Goal: Task Accomplishment & Management: Manage account settings

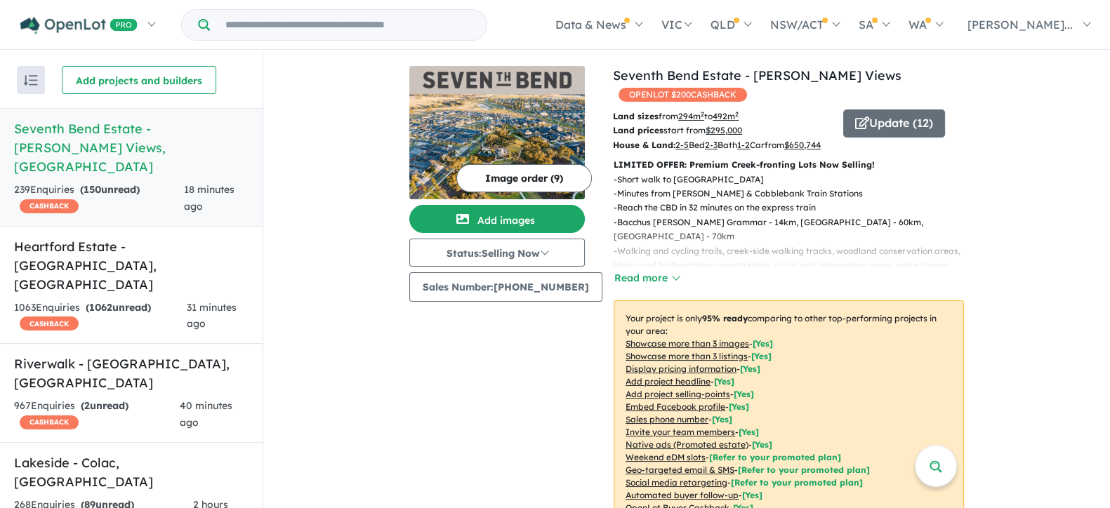
click at [26, 79] on img "button" at bounding box center [31, 80] width 14 height 11
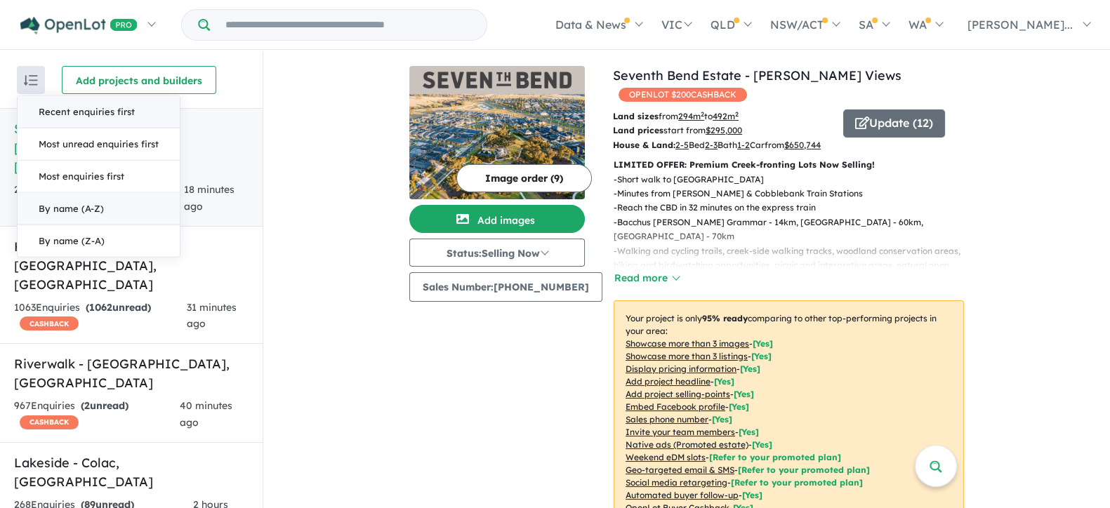
click at [77, 209] on button "By name (A-Z)" at bounding box center [99, 209] width 162 height 32
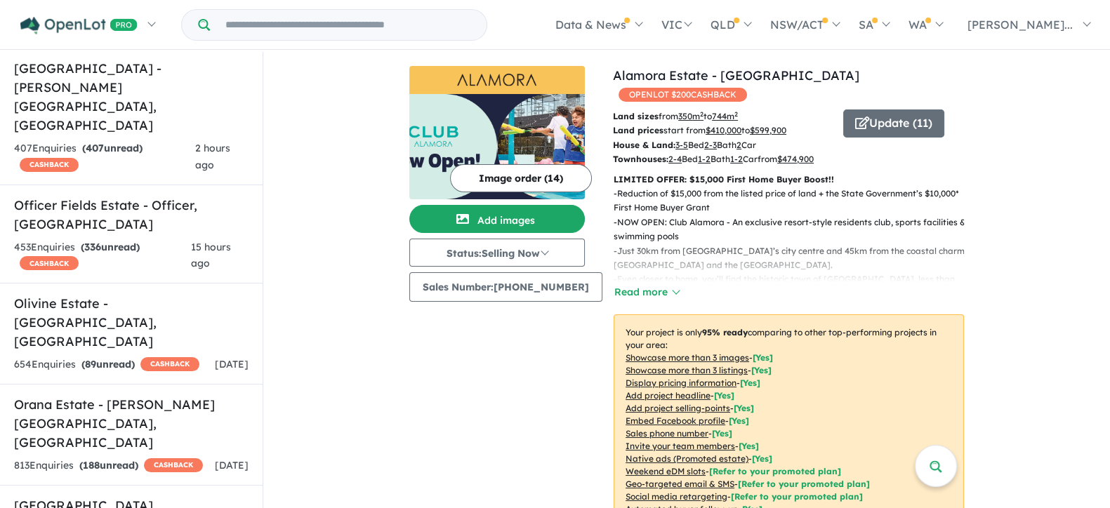
scroll to position [5353, 0]
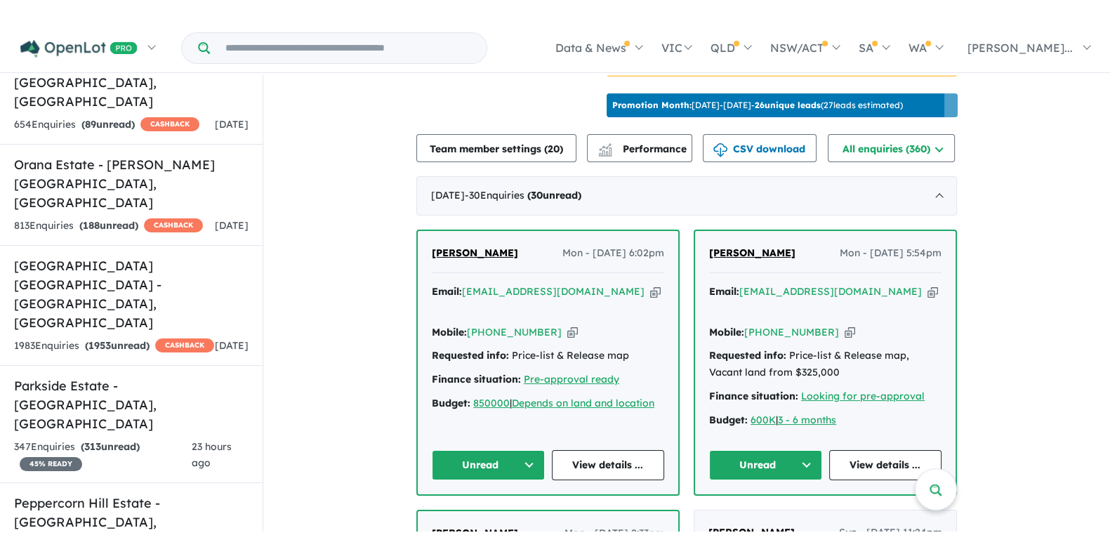
scroll to position [546, 0]
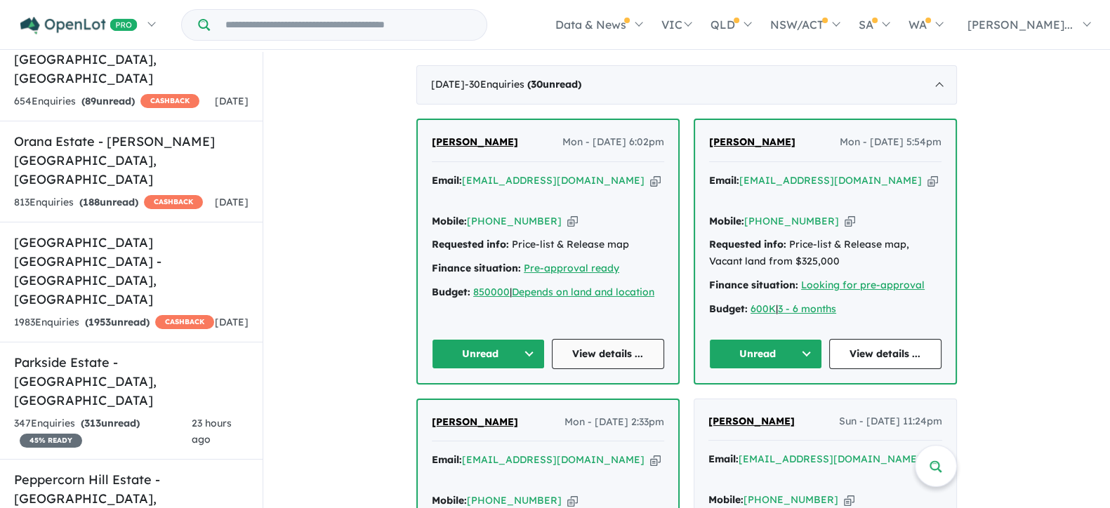
click at [605, 352] on link "View details ..." at bounding box center [608, 354] width 113 height 30
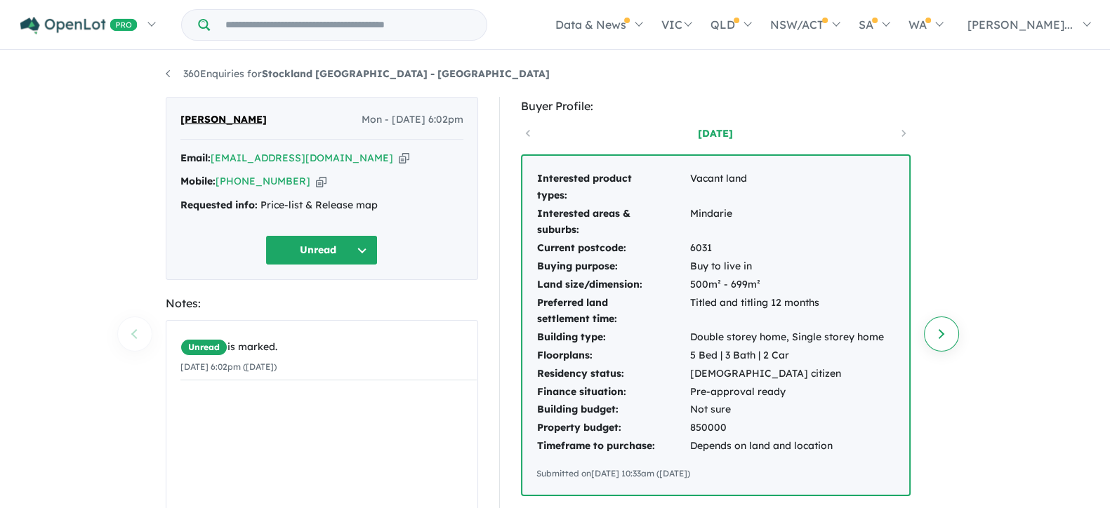
click at [940, 335] on link "Next enquiry" at bounding box center [941, 334] width 35 height 35
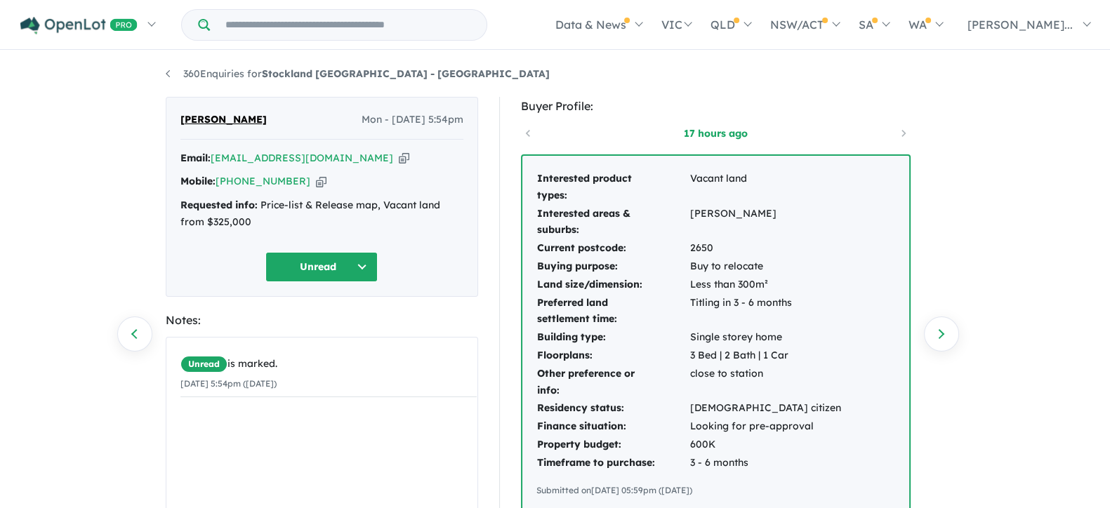
scroll to position [87, 0]
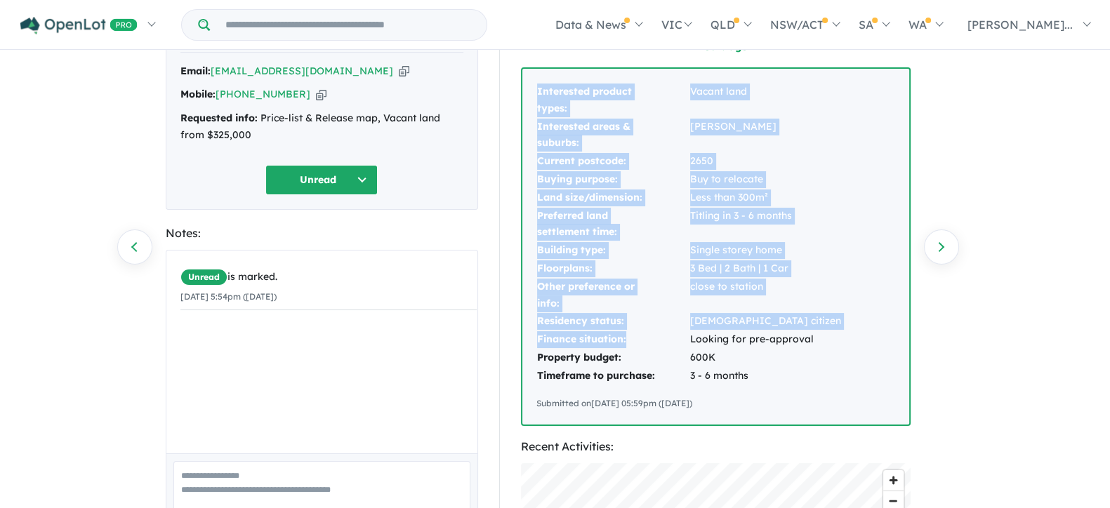
drag, startPoint x: 687, startPoint y: 343, endPoint x: 820, endPoint y: 339, distance: 132.7
click at [820, 339] on div "Interested product types: Vacant land Interested areas & suburbs: eglington Cur…" at bounding box center [715, 247] width 387 height 356
click at [820, 335] on div "Interested product types: Vacant land Interested areas & suburbs: eglington Cur…" at bounding box center [715, 247] width 387 height 356
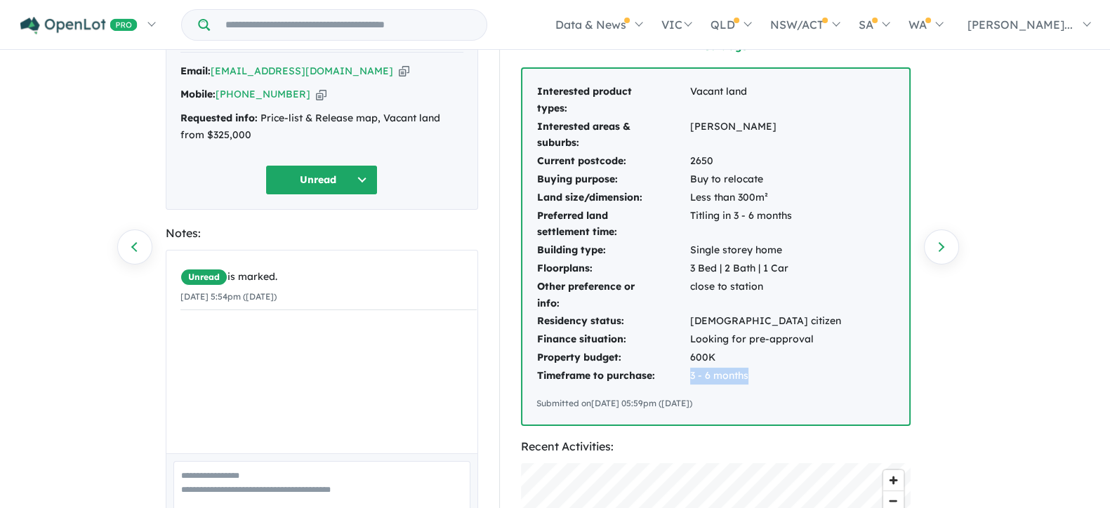
drag, startPoint x: 684, startPoint y: 371, endPoint x: 759, endPoint y: 377, distance: 75.3
click at [758, 377] on tr "Timeframe to purchase: 3 - 6 months" at bounding box center [688, 376] width 305 height 18
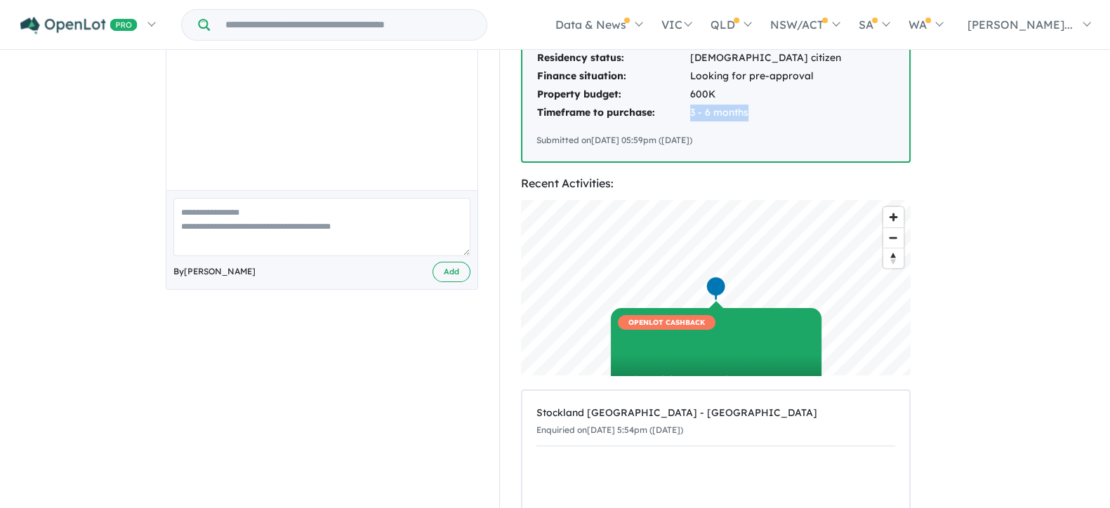
scroll to position [0, 0]
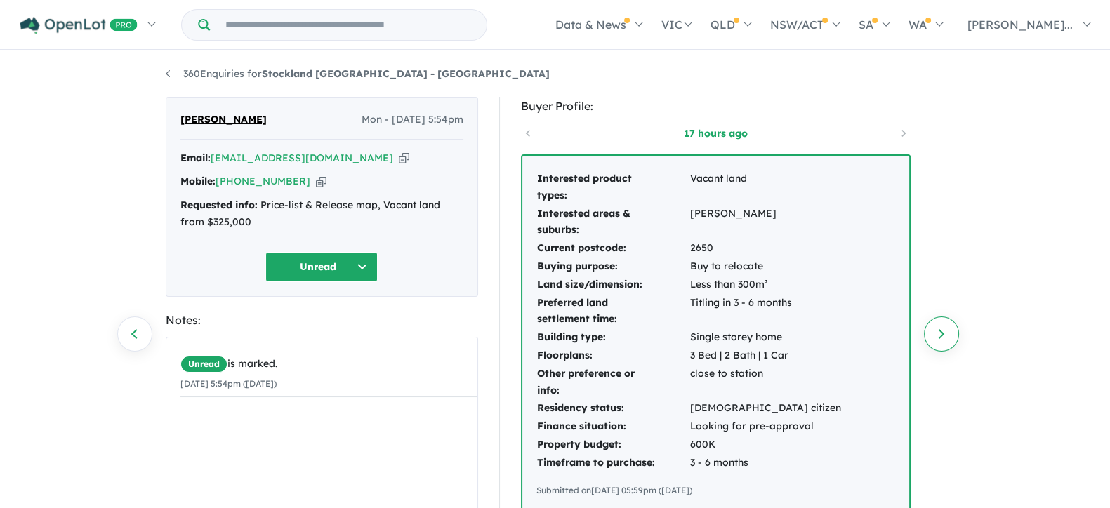
click at [944, 330] on link "Next enquiry" at bounding box center [941, 334] width 35 height 35
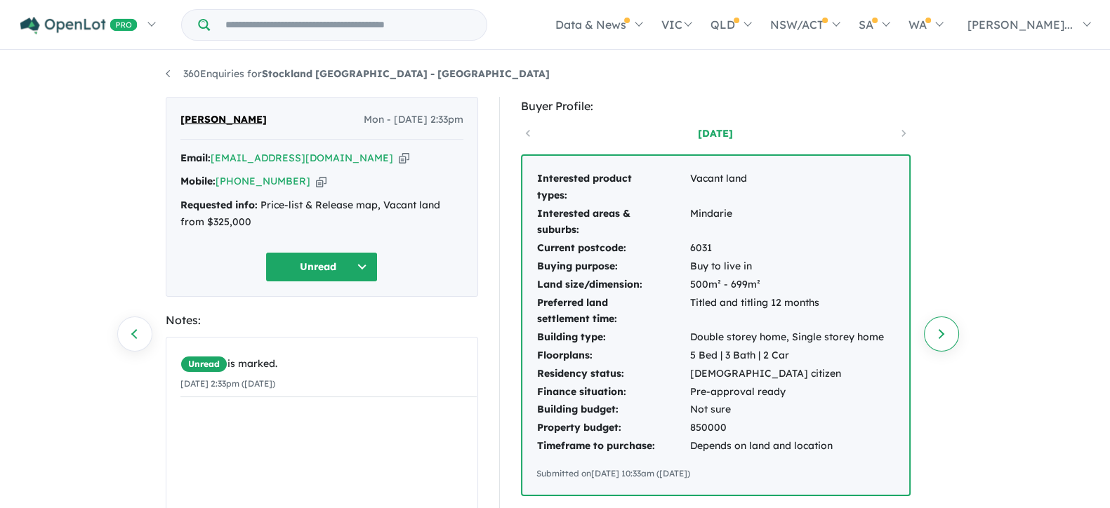
click at [944, 336] on link "Next enquiry" at bounding box center [941, 334] width 35 height 35
